Goal: Transaction & Acquisition: Purchase product/service

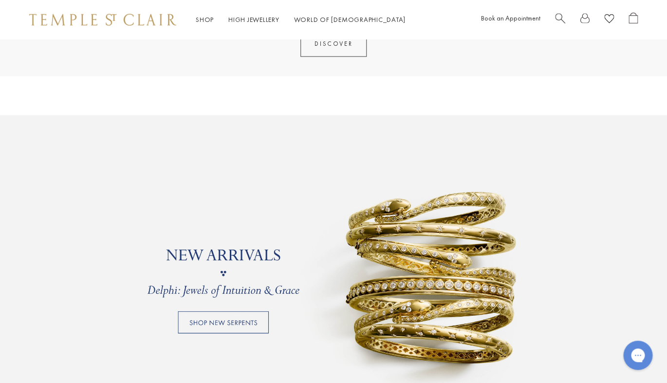
scroll to position [621, 0]
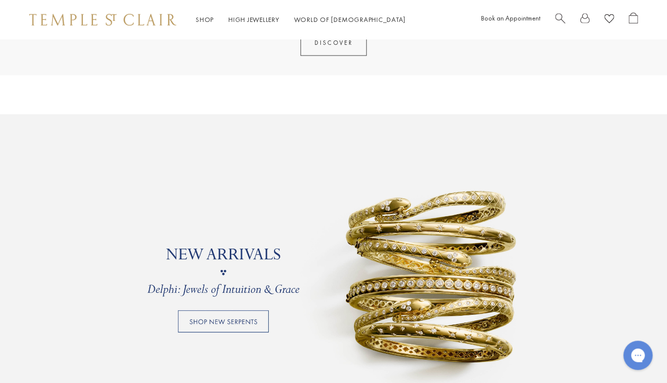
click at [226, 320] on link at bounding box center [333, 272] width 667 height 317
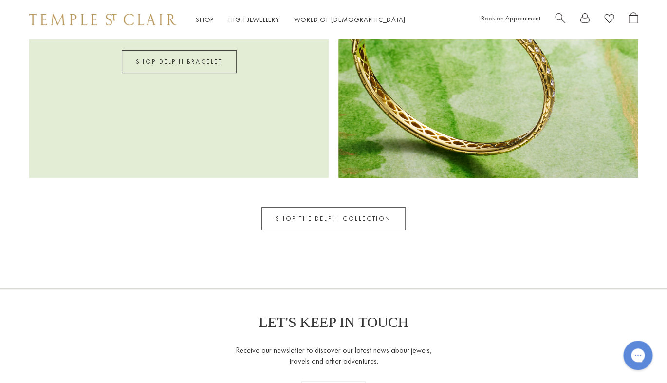
scroll to position [1397, 0]
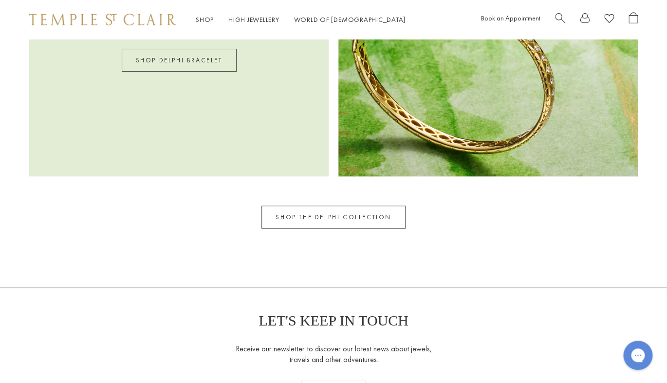
click at [341, 216] on link "SHOP THE DELPHI COLLECTION" at bounding box center [333, 216] width 144 height 23
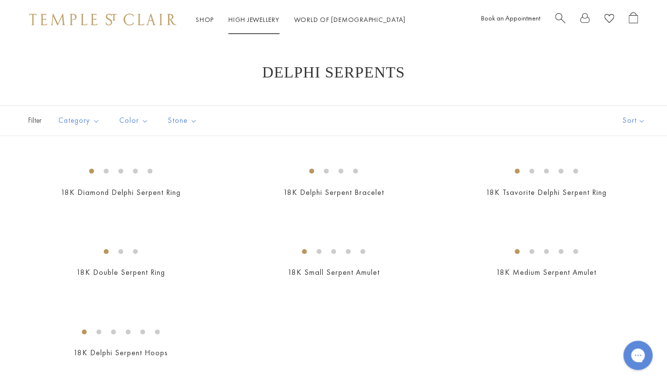
click at [266, 19] on link "High Jewellery High Jewellery" at bounding box center [253, 19] width 51 height 9
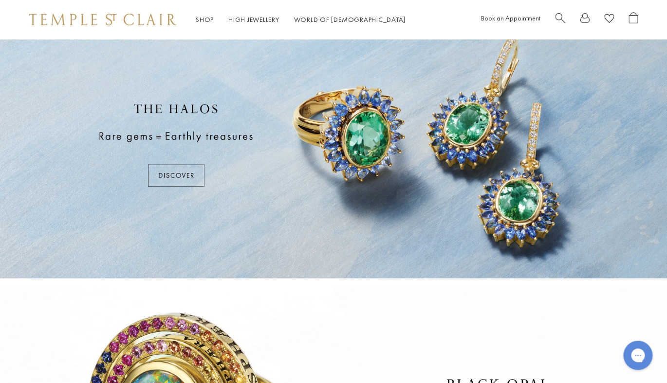
scroll to position [22, 0]
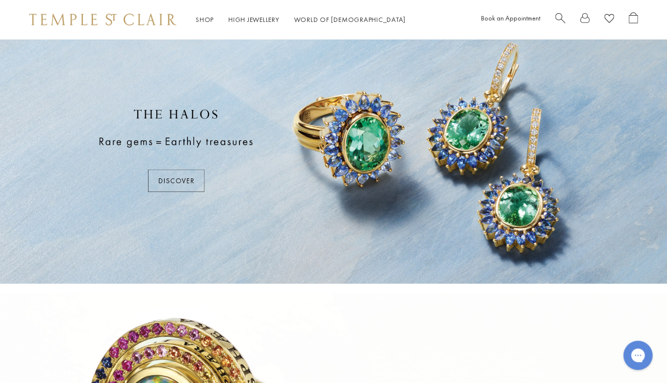
click at [314, 216] on div at bounding box center [333, 150] width 667 height 266
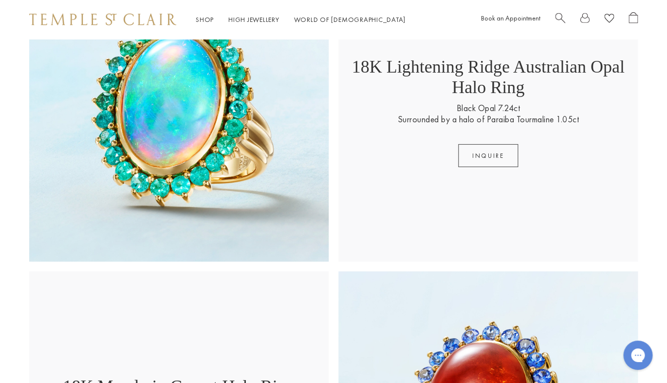
scroll to position [723, 0]
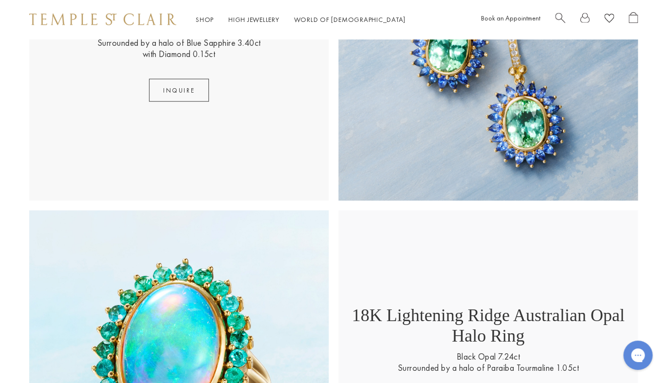
click at [105, 20] on img at bounding box center [102, 20] width 147 height 12
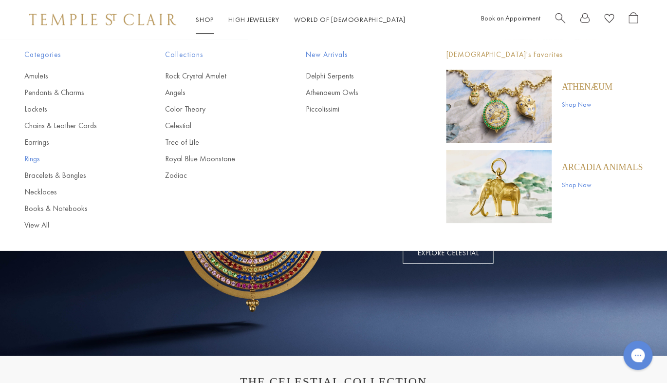
click at [30, 158] on link "Rings" at bounding box center [75, 158] width 102 height 11
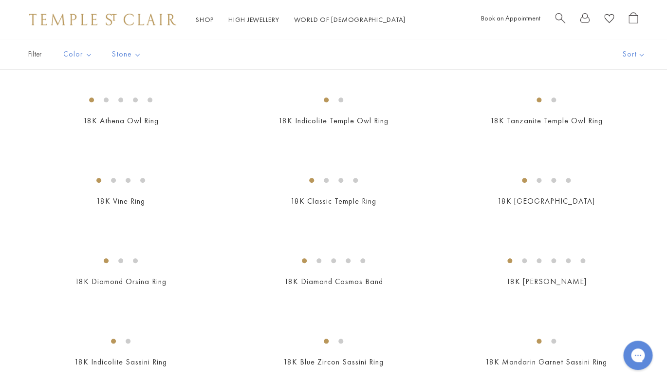
scroll to position [157, 0]
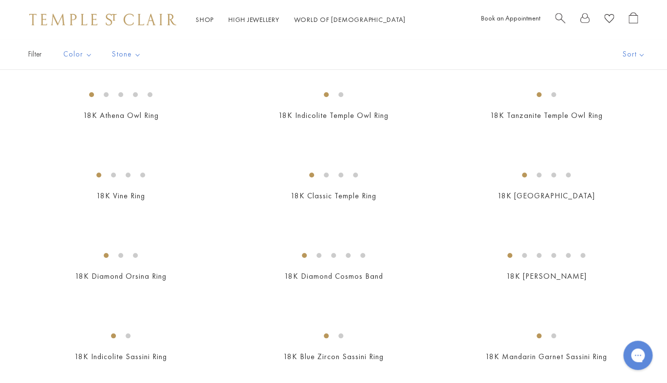
click at [433, 20] on div "Shop Shop Categories Amulets Pendants & Charms Lockets Chains & Leather Cords E…" at bounding box center [333, 19] width 667 height 39
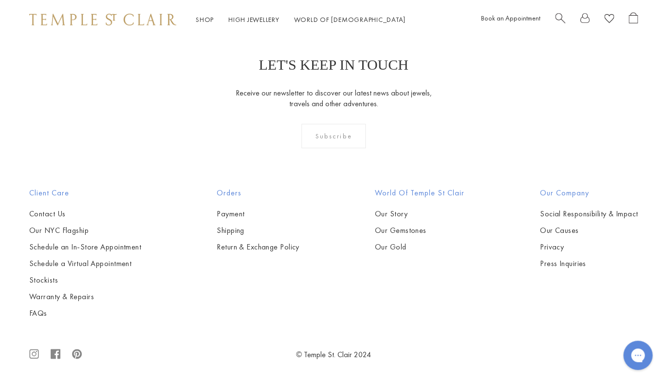
scroll to position [3439, 0]
click at [0, 0] on img at bounding box center [0, 0] width 0 height 0
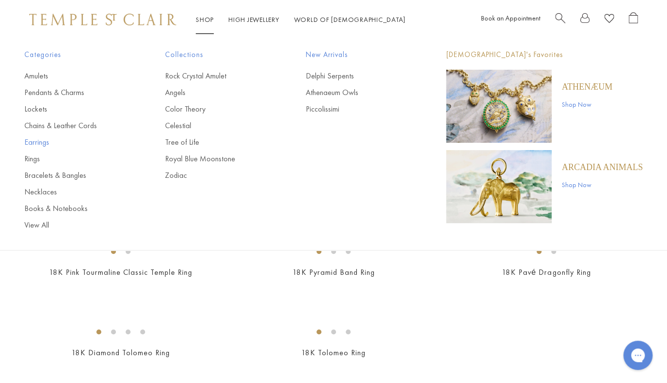
scroll to position [1, 0]
click at [181, 121] on link "Celestial" at bounding box center [216, 125] width 102 height 11
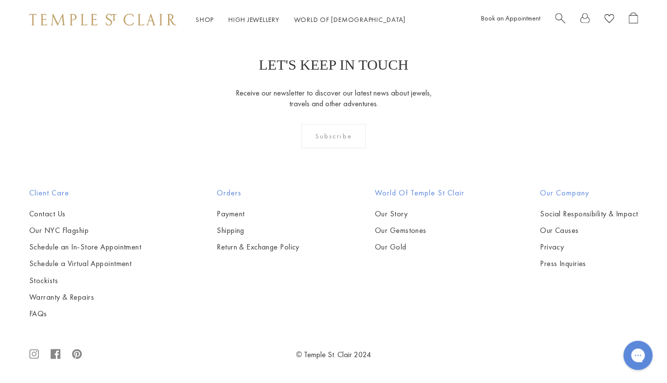
scroll to position [4337, 0]
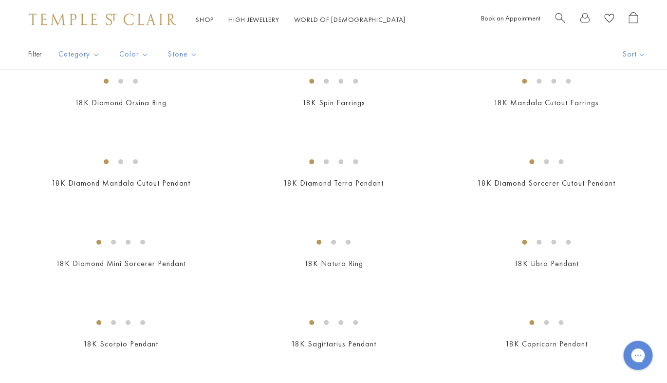
scroll to position [1013, 0]
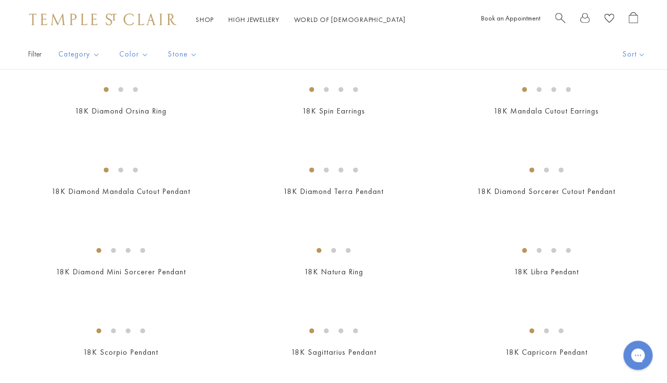
click at [0, 0] on img at bounding box center [0, 0] width 0 height 0
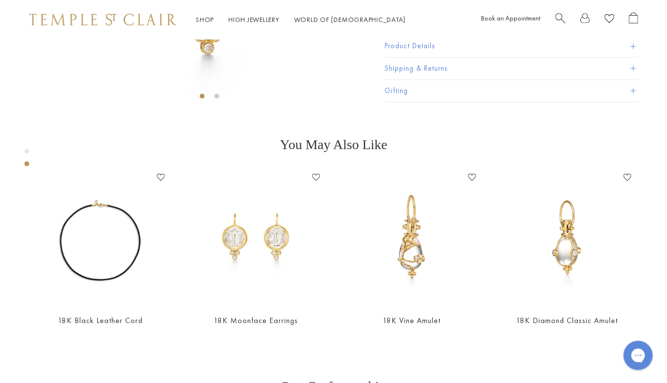
scroll to position [266, 0]
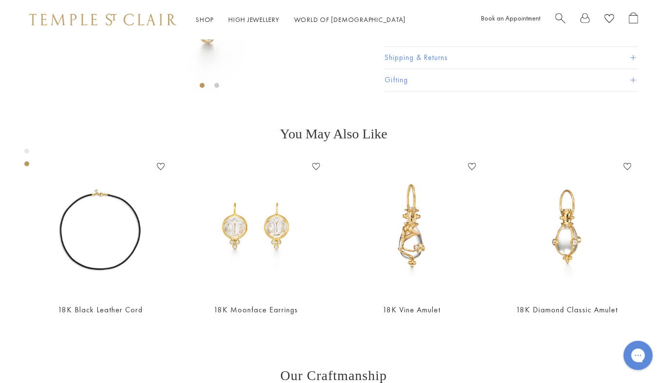
click at [631, 38] on span at bounding box center [632, 35] width 5 height 5
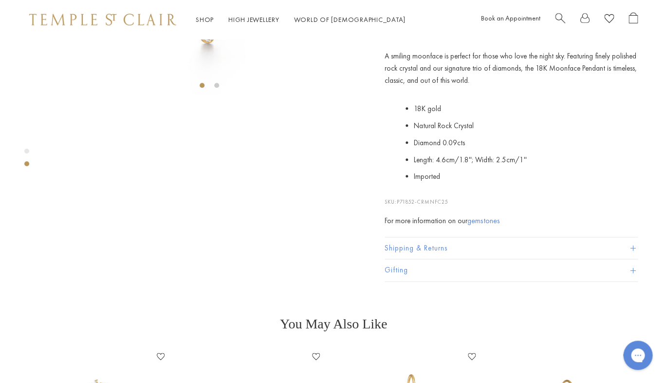
scroll to position [266, 0]
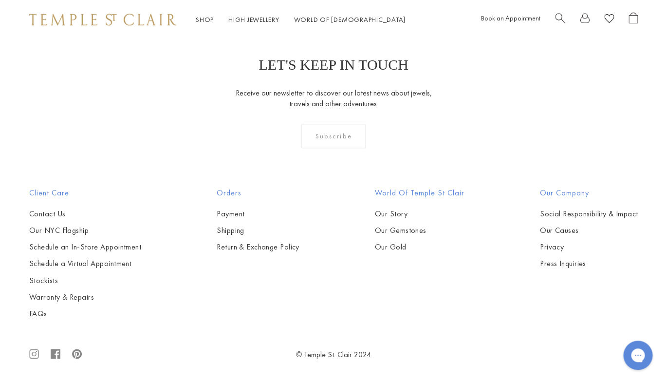
scroll to position [4383, 0]
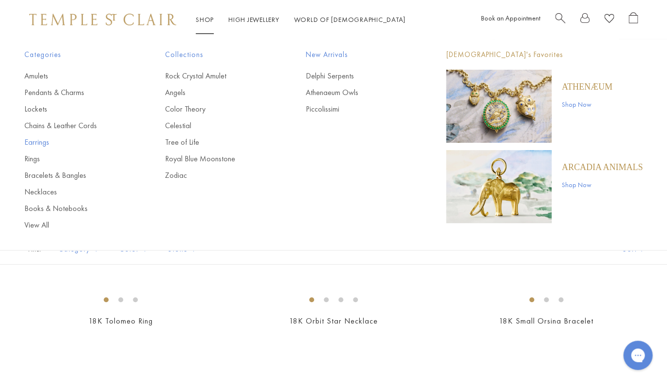
click at [30, 141] on link "Earrings" at bounding box center [75, 142] width 102 height 11
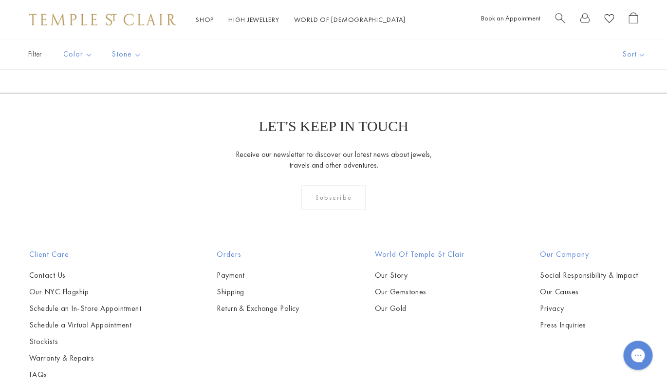
scroll to position [1609, 0]
click at [0, 0] on img at bounding box center [0, 0] width 0 height 0
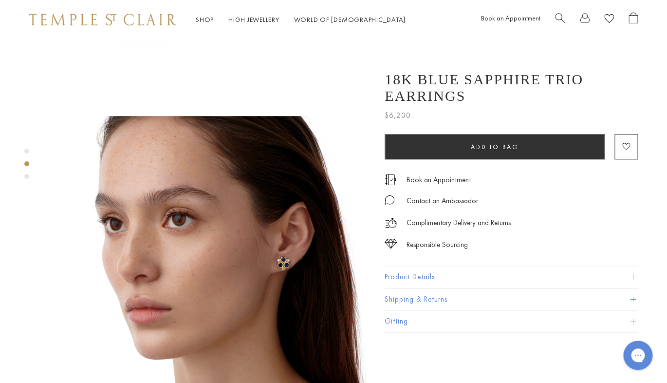
scroll to position [246, 0]
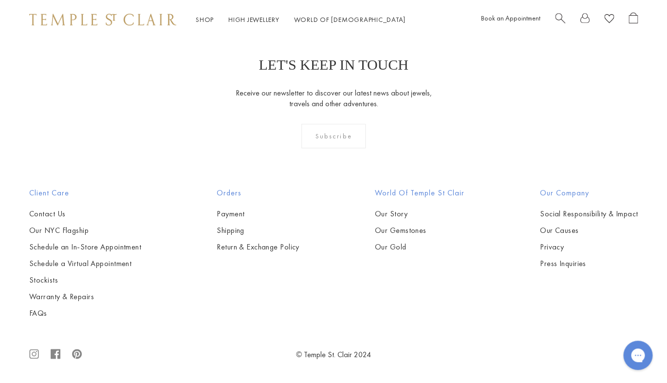
scroll to position [2423, 0]
click at [0, 0] on img at bounding box center [0, 0] width 0 height 0
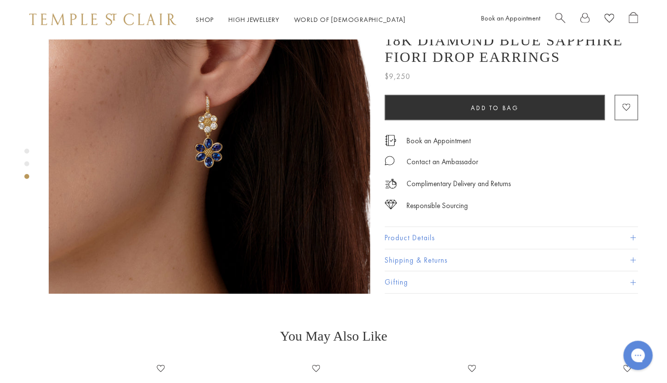
scroll to position [758, 0]
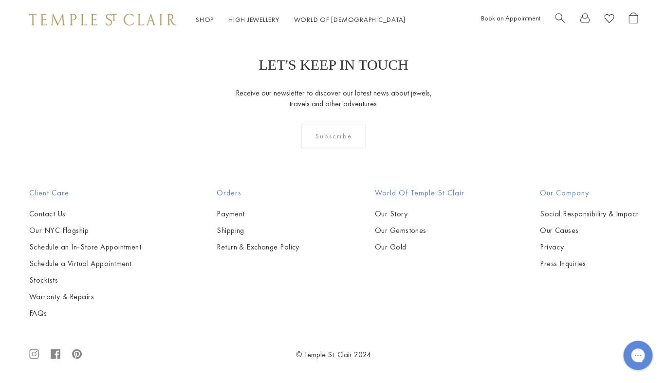
scroll to position [4594, 0]
click at [0, 0] on img at bounding box center [0, 0] width 0 height 0
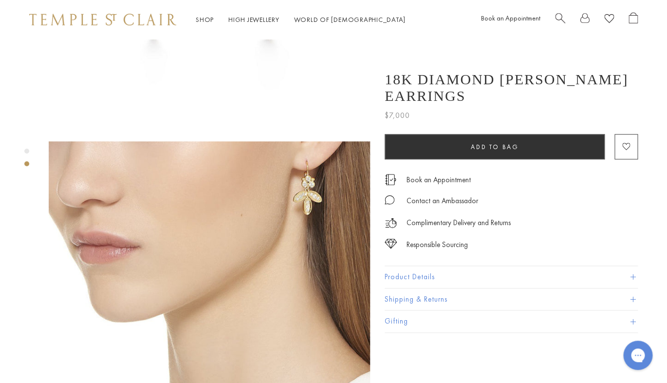
scroll to position [240, 0]
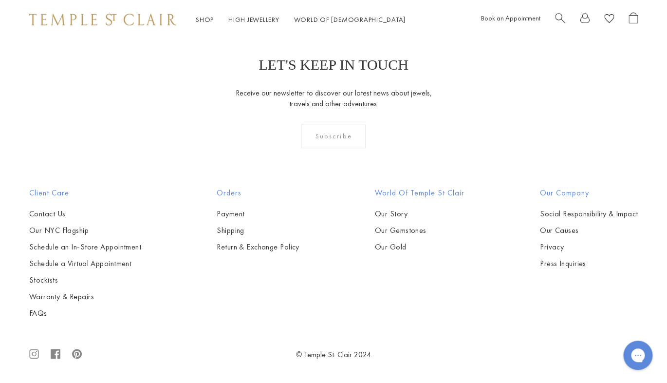
scroll to position [4311, 0]
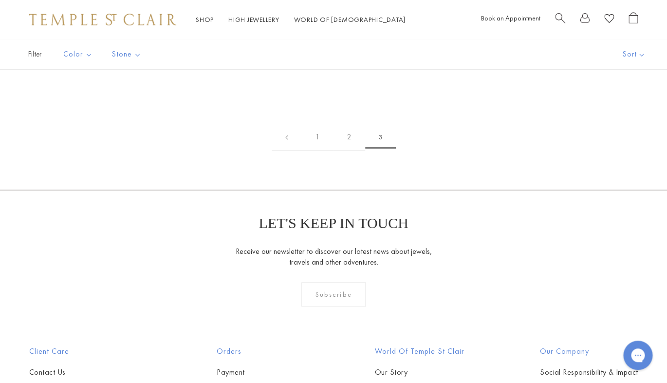
scroll to position [148, 0]
click at [0, 0] on img at bounding box center [0, 0] width 0 height 0
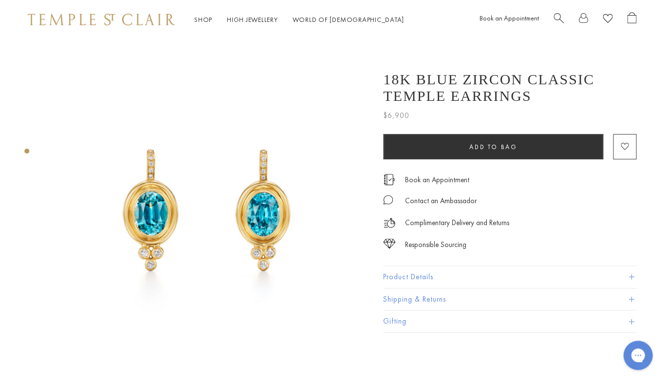
scroll to position [0, 2]
